Goal: Book appointment/travel/reservation

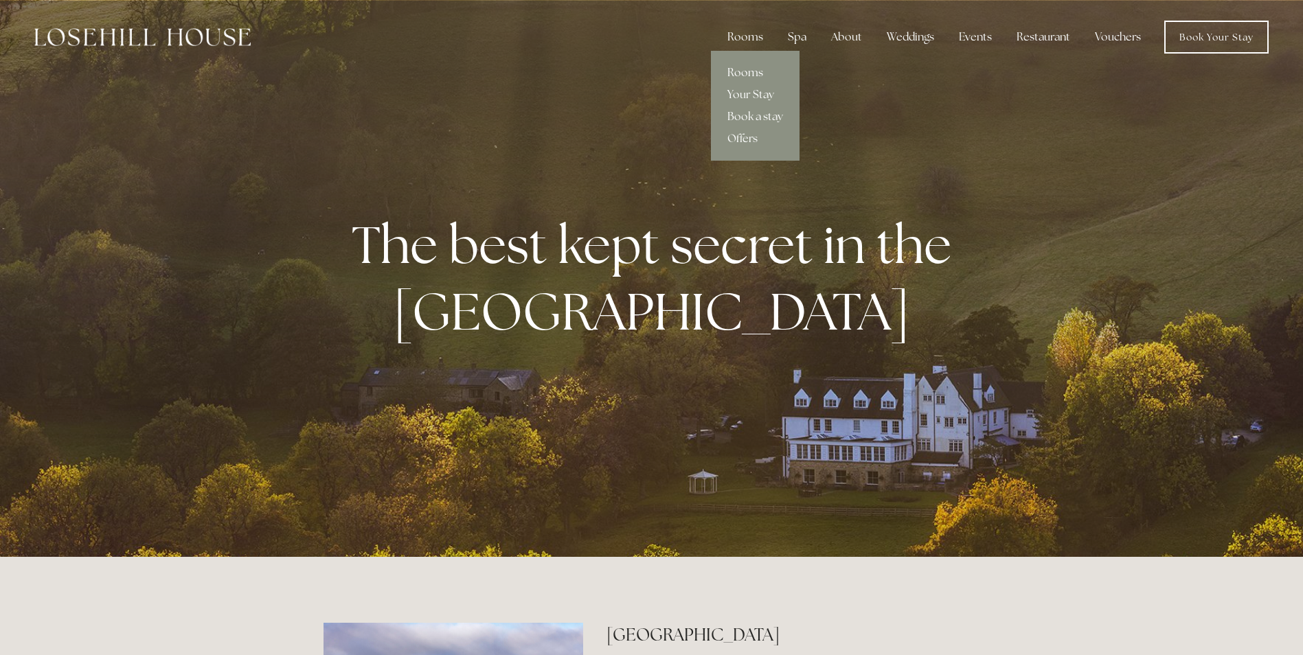
click at [741, 69] on link "Rooms" at bounding box center [755, 73] width 89 height 22
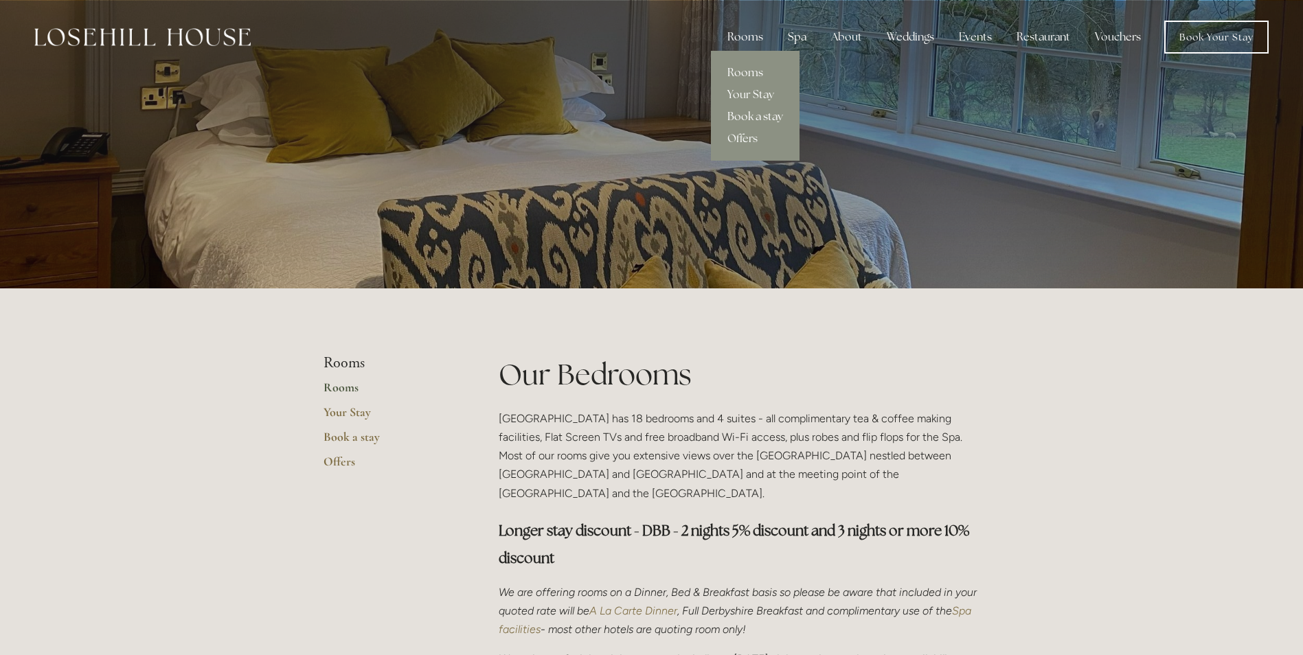
click at [749, 116] on link "Book a stay" at bounding box center [755, 117] width 89 height 22
